Goal: Task Accomplishment & Management: Use online tool/utility

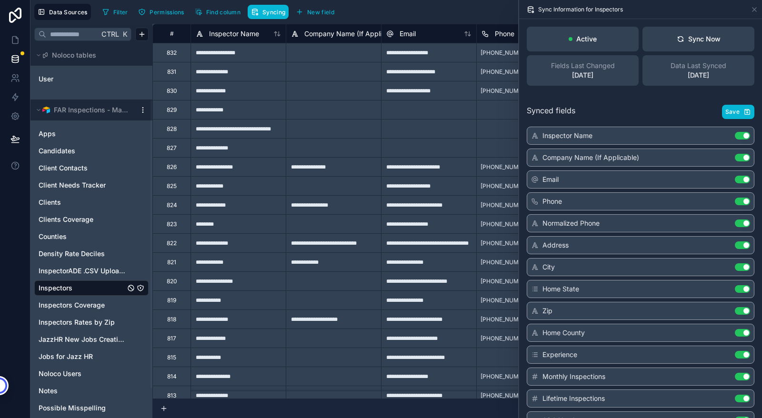
scroll to position [72, 0]
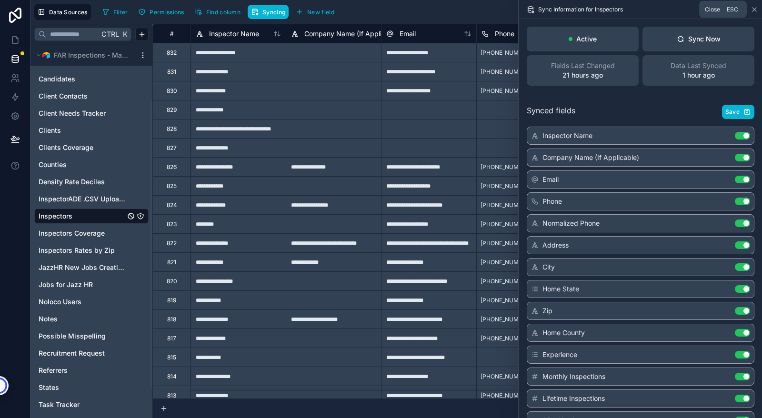
click at [755, 10] on icon at bounding box center [754, 10] width 4 height 4
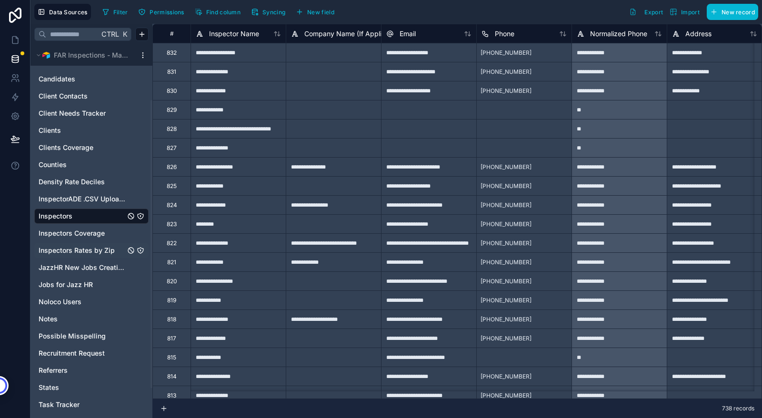
click at [74, 254] on span "Inspectors Rates by Zip" at bounding box center [77, 251] width 76 height 10
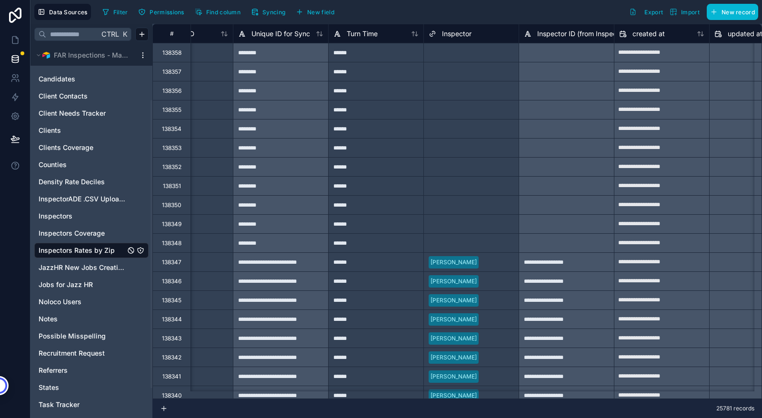
scroll to position [0, 1055]
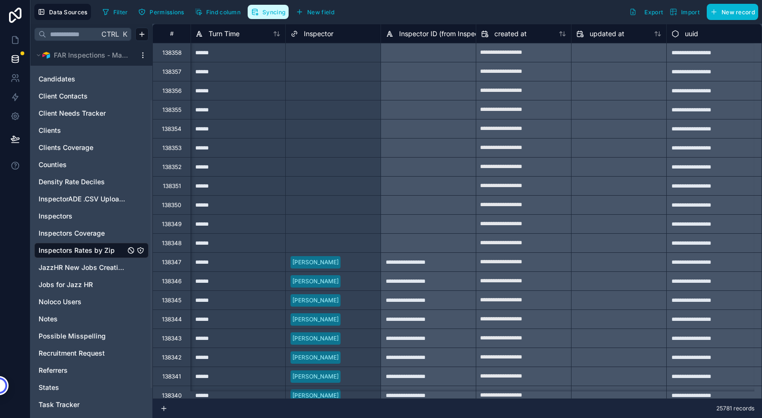
click at [269, 14] on span "Syncing" at bounding box center [273, 12] width 23 height 7
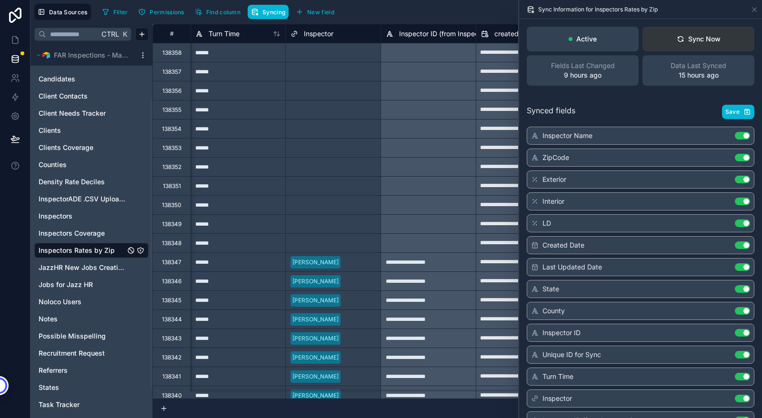
click at [692, 40] on div "Sync Now" at bounding box center [699, 39] width 44 height 10
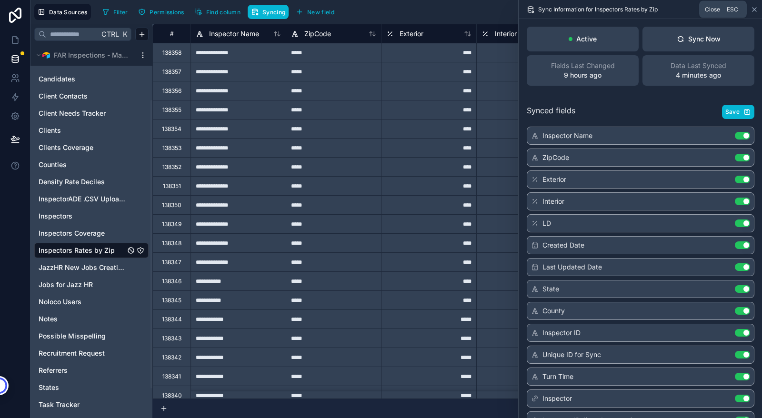
click at [753, 12] on icon at bounding box center [754, 10] width 8 height 8
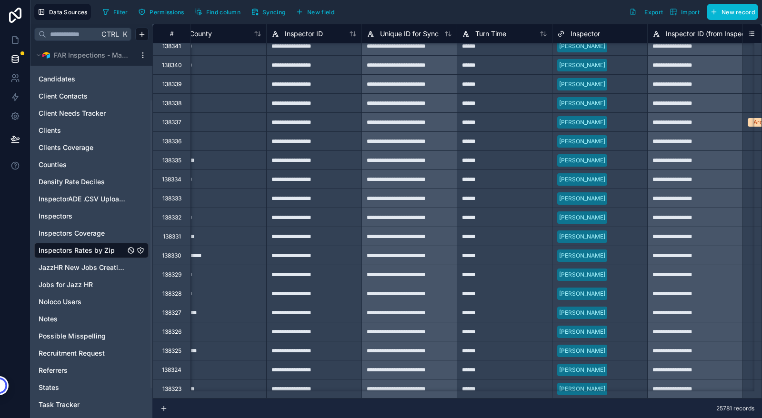
scroll to position [330, 781]
